Goal: Task Accomplishment & Management: Complete application form

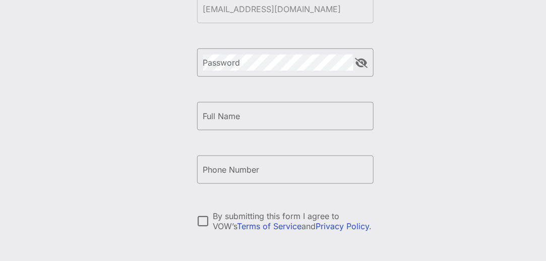
scroll to position [50, 0]
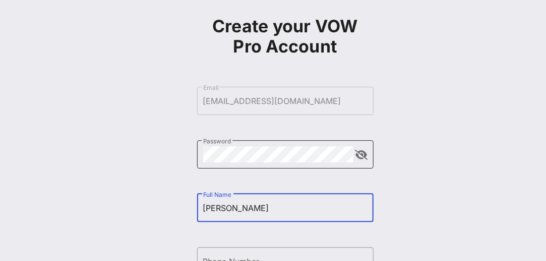
type input "[PERSON_NAME]"
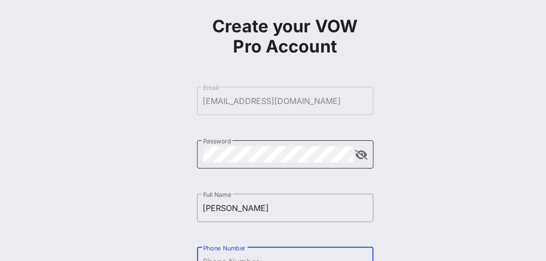
scroll to position [58, 0]
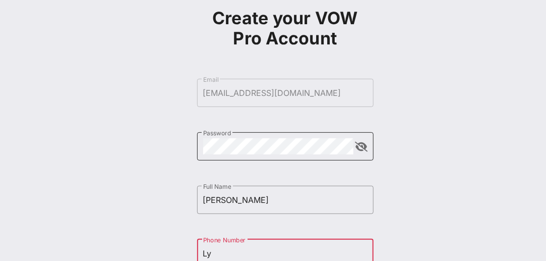
type input "L"
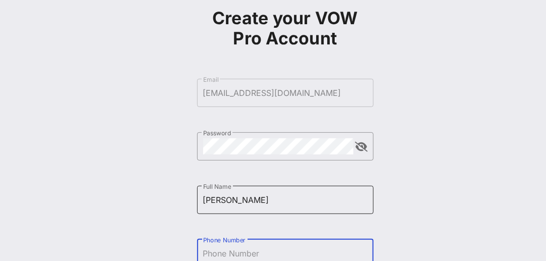
click at [263, 200] on input "[PERSON_NAME]" at bounding box center [285, 199] width 164 height 16
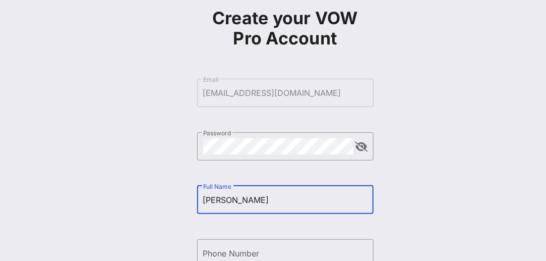
type input "[PERSON_NAME]"
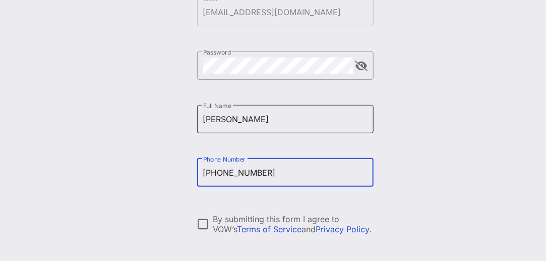
scroll to position [159, 0]
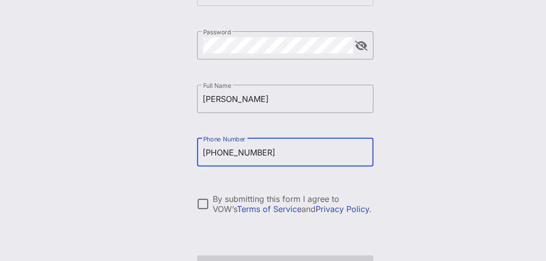
type input "[PHONE_NUMBER]"
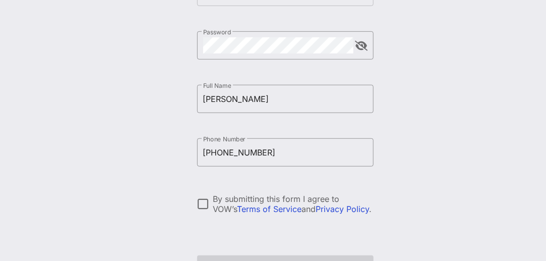
click at [212, 198] on div "By submitting this form I agree to VOW’s Terms of Service and Privacy Policy ." at bounding box center [285, 204] width 176 height 20
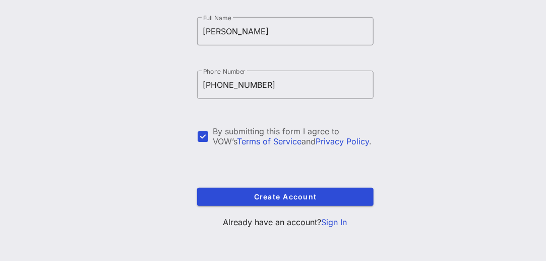
scroll to position [228, 0]
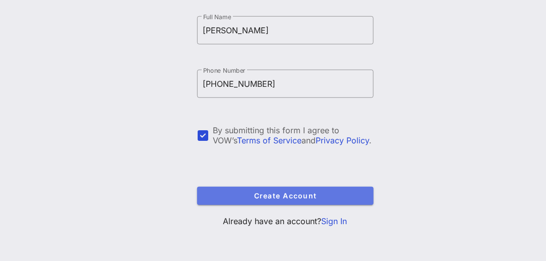
click at [240, 197] on span "Create Account" at bounding box center [285, 195] width 160 height 9
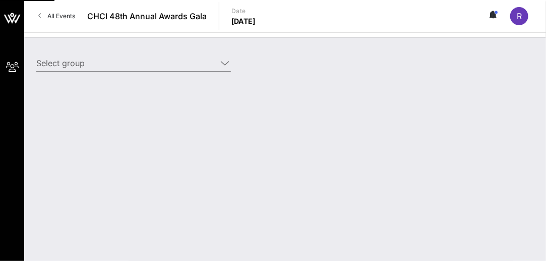
type input "United Food & Commercial Workers International Union (United Food & Commercial …"
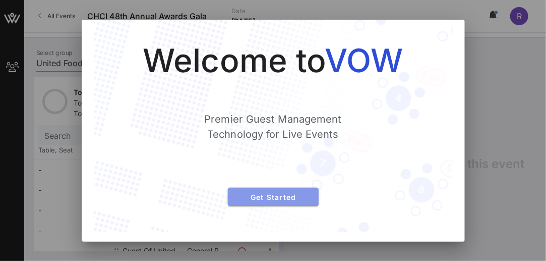
click at [279, 195] on span "Get Started" at bounding box center [273, 197] width 75 height 9
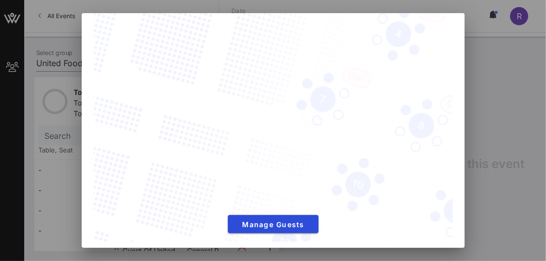
scroll to position [58, 0]
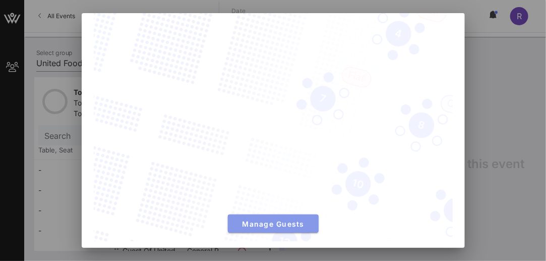
click at [303, 219] on span "Manage Guests" at bounding box center [273, 223] width 75 height 9
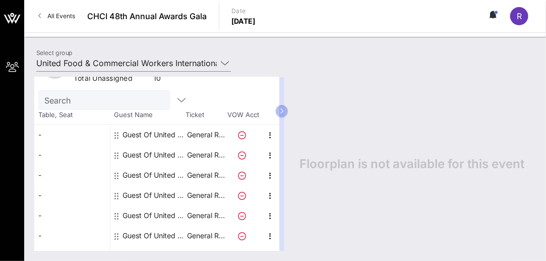
scroll to position [0, 0]
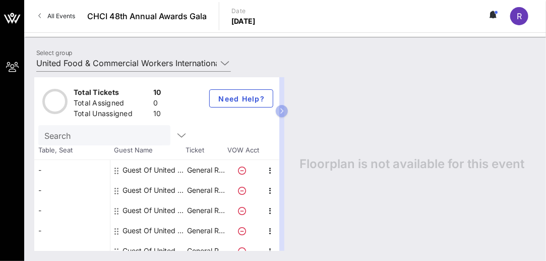
click at [119, 169] on div at bounding box center [117, 170] width 6 height 20
click at [141, 167] on div "Guest Of United Food & Commercial Workers International Union" at bounding box center [153, 170] width 63 height 20
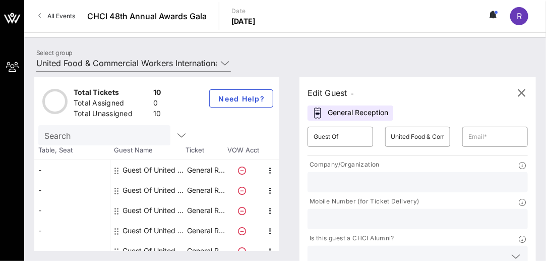
click at [351, 184] on input "text" at bounding box center [417, 181] width 208 height 13
